Goal: Information Seeking & Learning: Learn about a topic

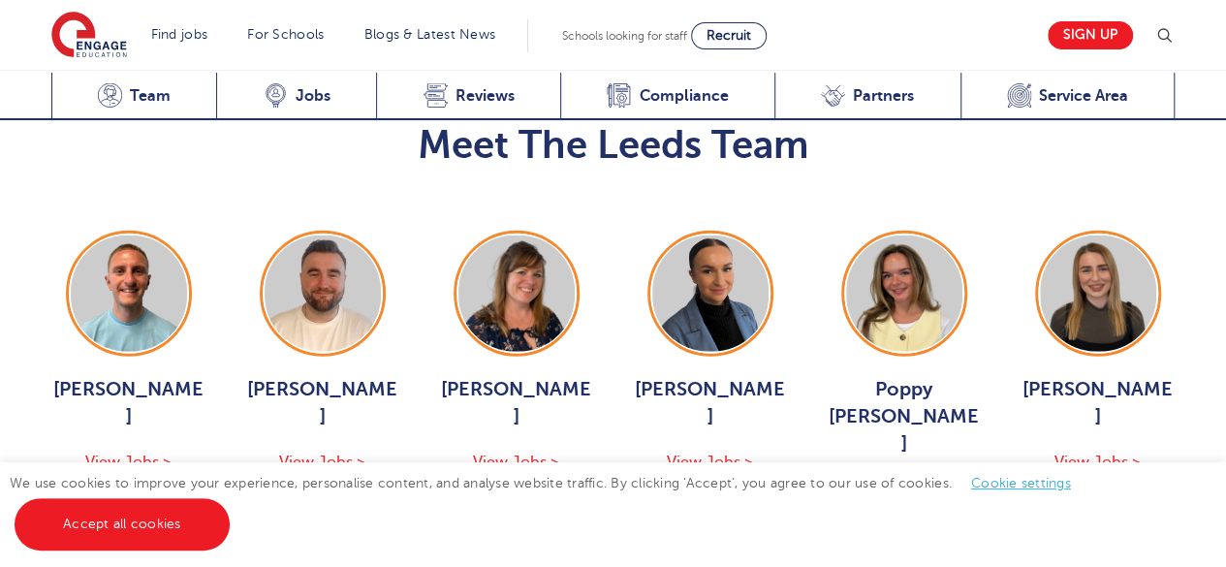
scroll to position [2223, 0]
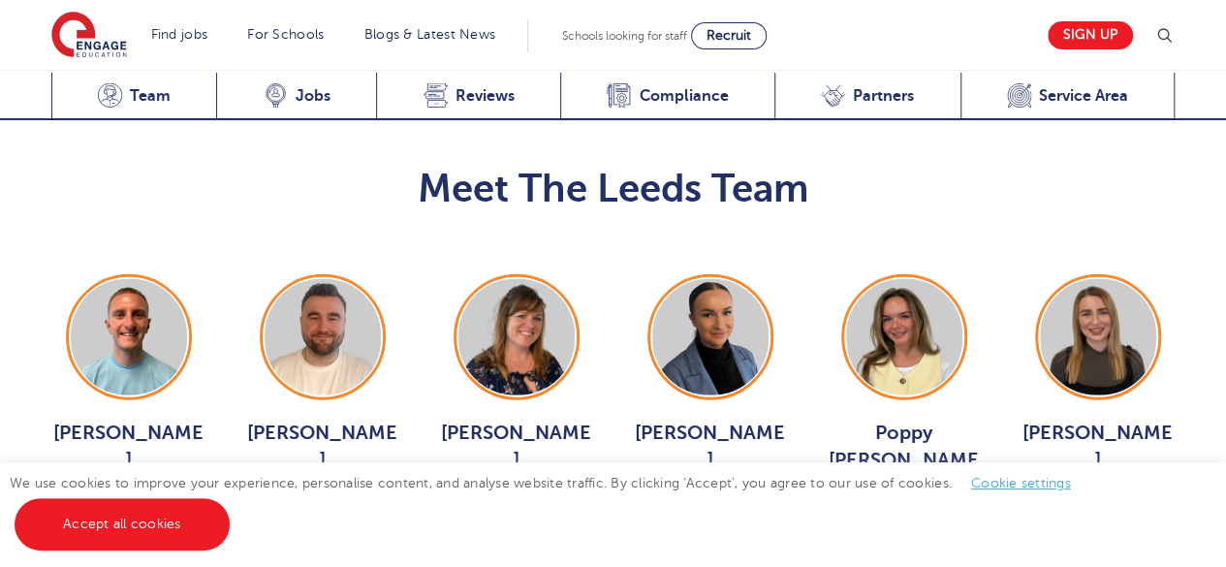
click at [682, 366] on div "George Dignam View Jobs > Chris Rushton View Jobs > Joanne Wright View Jobs > H…" at bounding box center [613, 447] width 1163 height 347
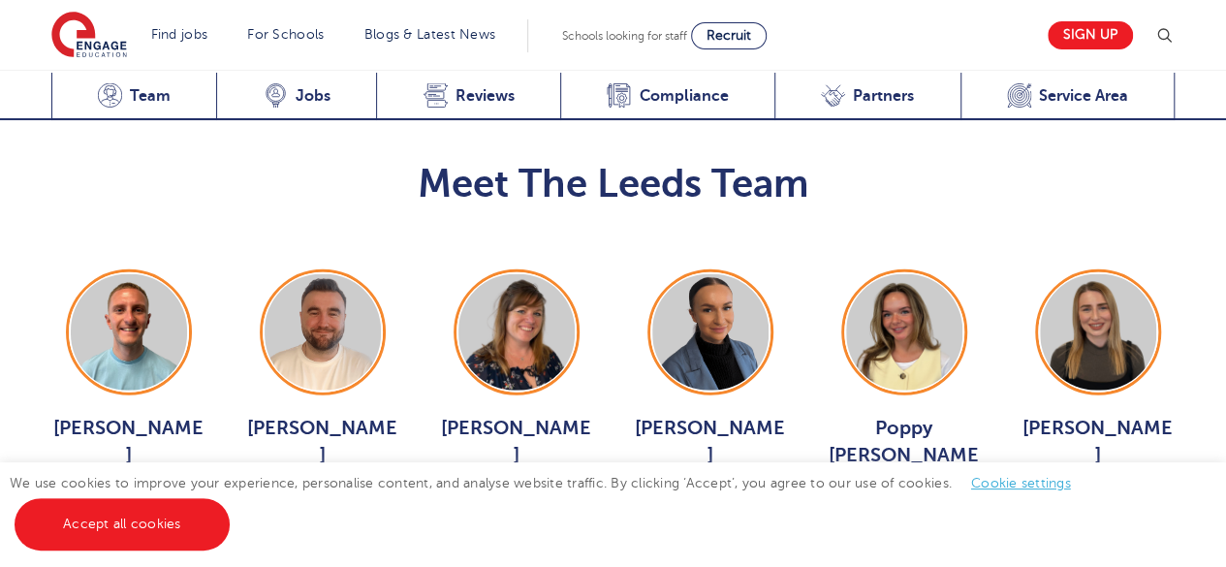
scroll to position [2192, 0]
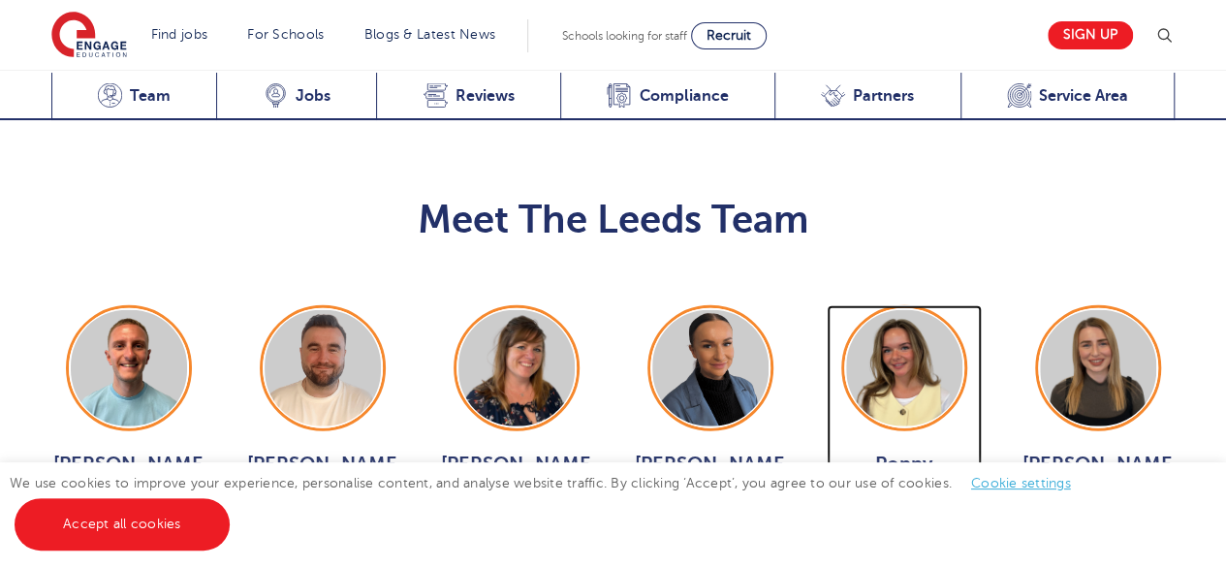
click at [886, 555] on span "View Jobs >" at bounding box center [903, 563] width 86 height 17
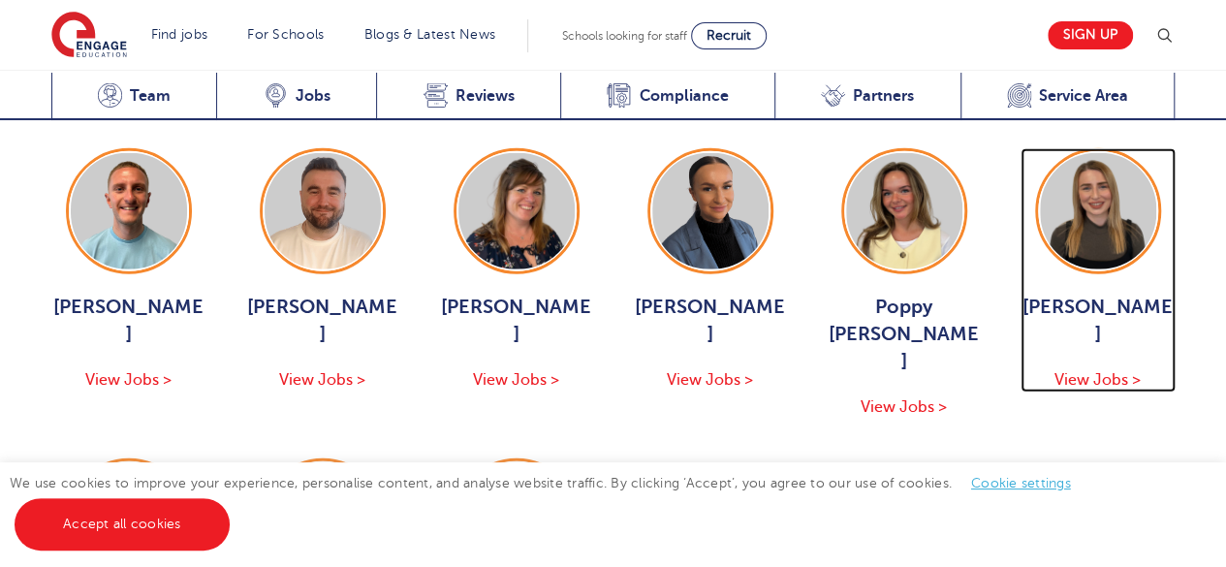
scroll to position [2376, 0]
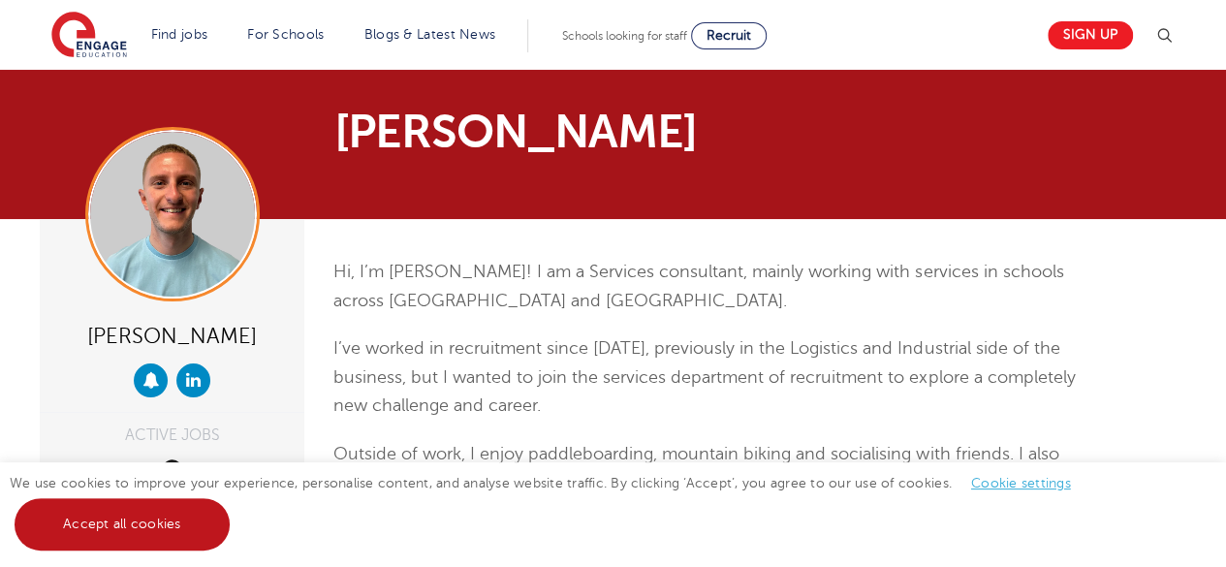
click at [140, 518] on link "Accept all cookies" at bounding box center [122, 524] width 215 height 52
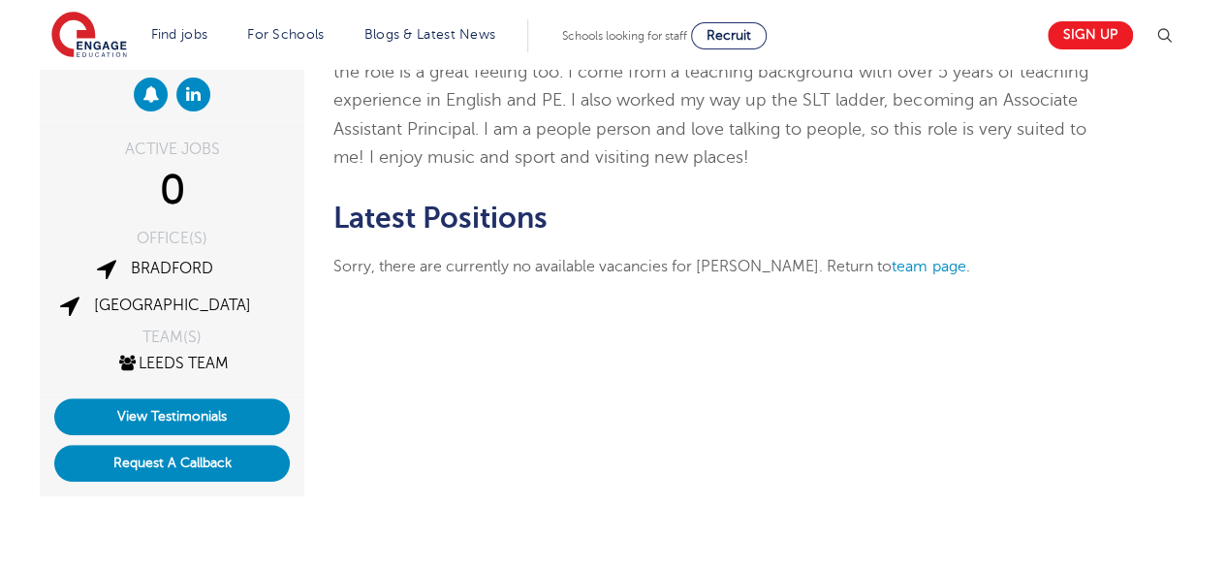
scroll to position [317, 0]
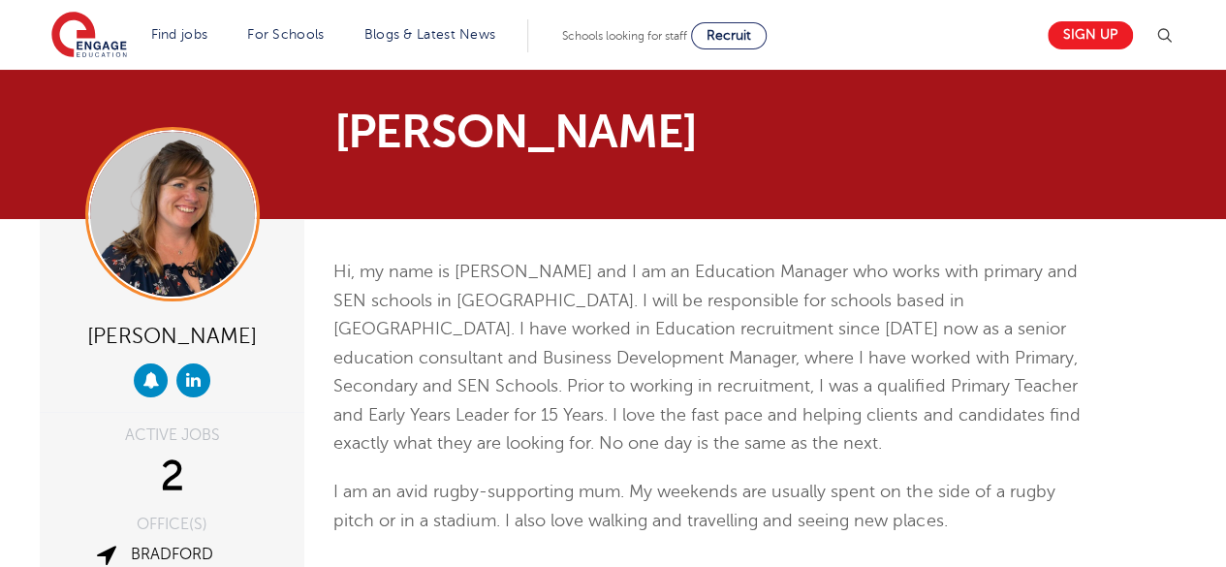
scroll to position [49, 0]
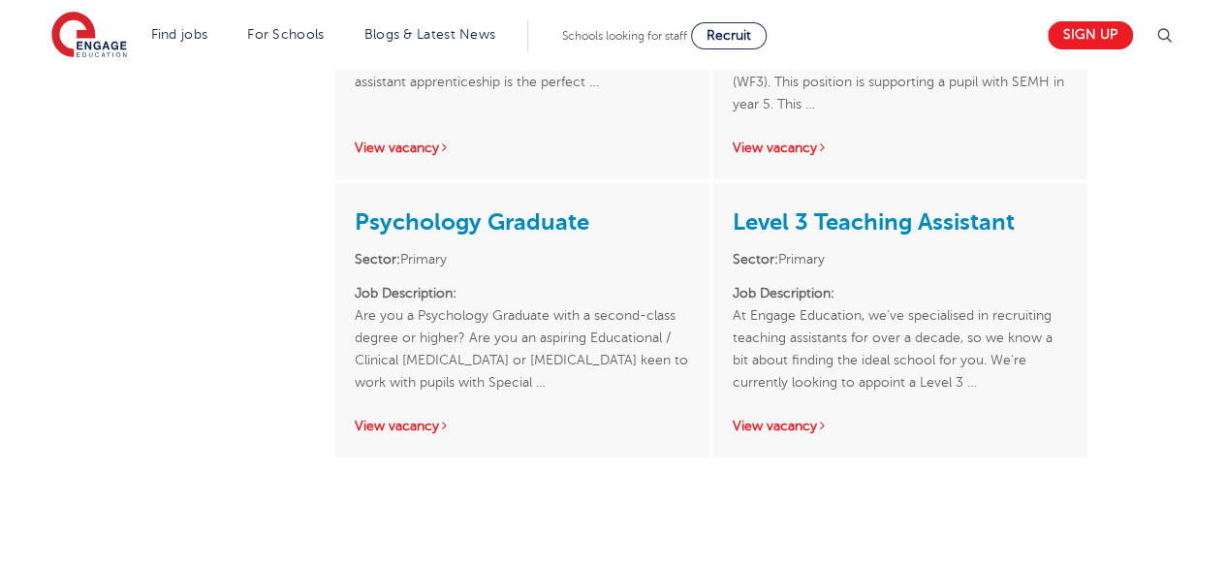
scroll to position [742, 0]
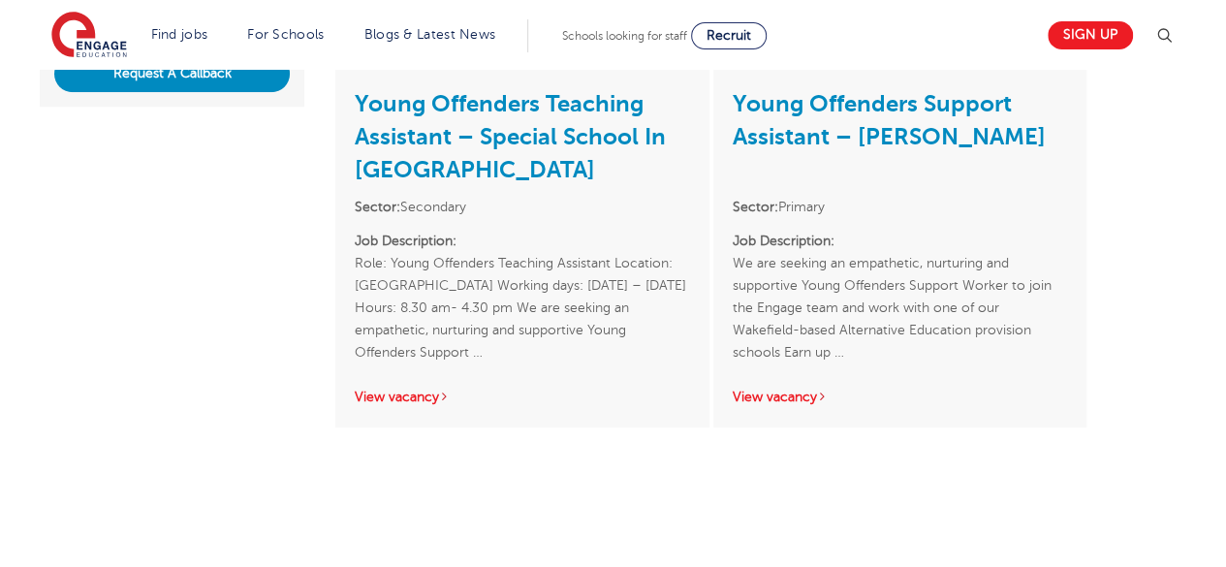
scroll to position [691, 0]
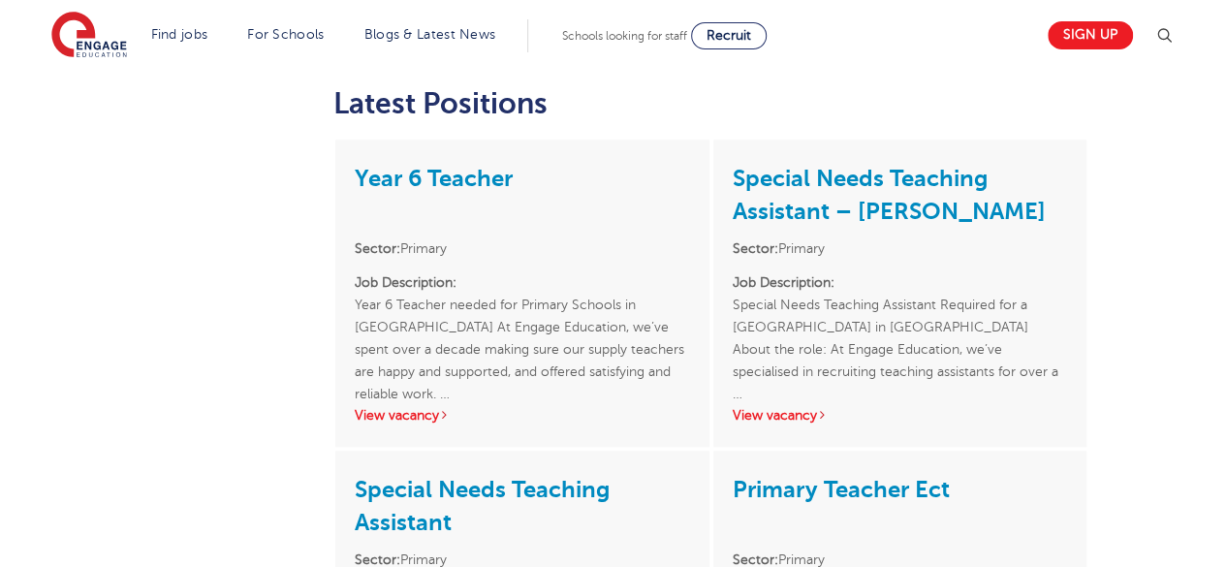
scroll to position [916, 0]
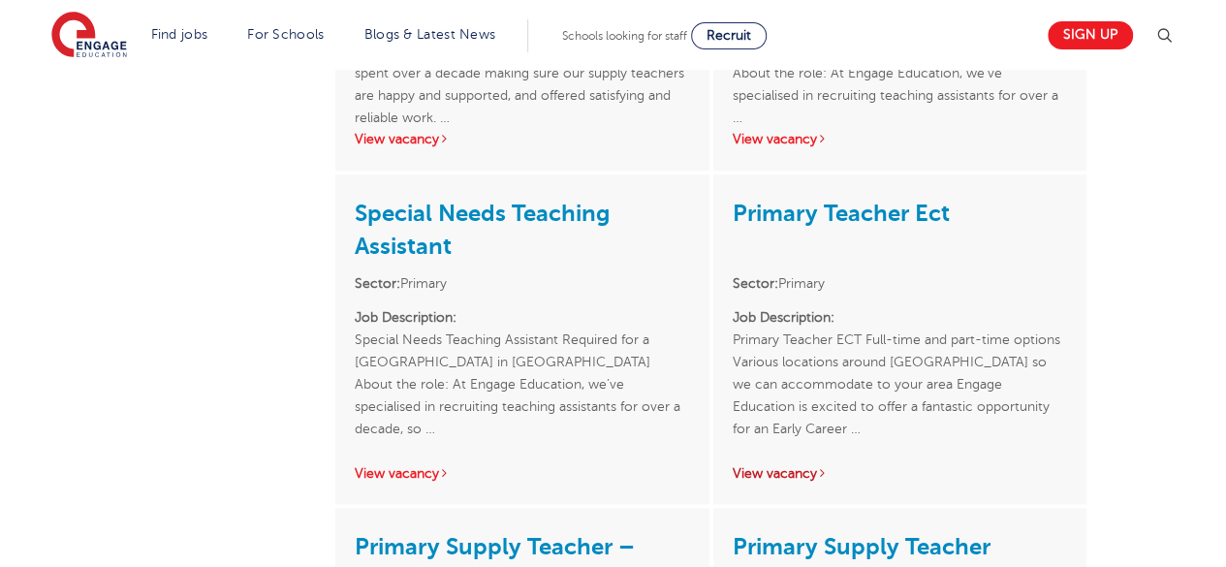
click at [795, 466] on link "View vacancy" at bounding box center [779, 473] width 95 height 15
